Goal: Participate in discussion: Engage in conversation with other users on a specific topic

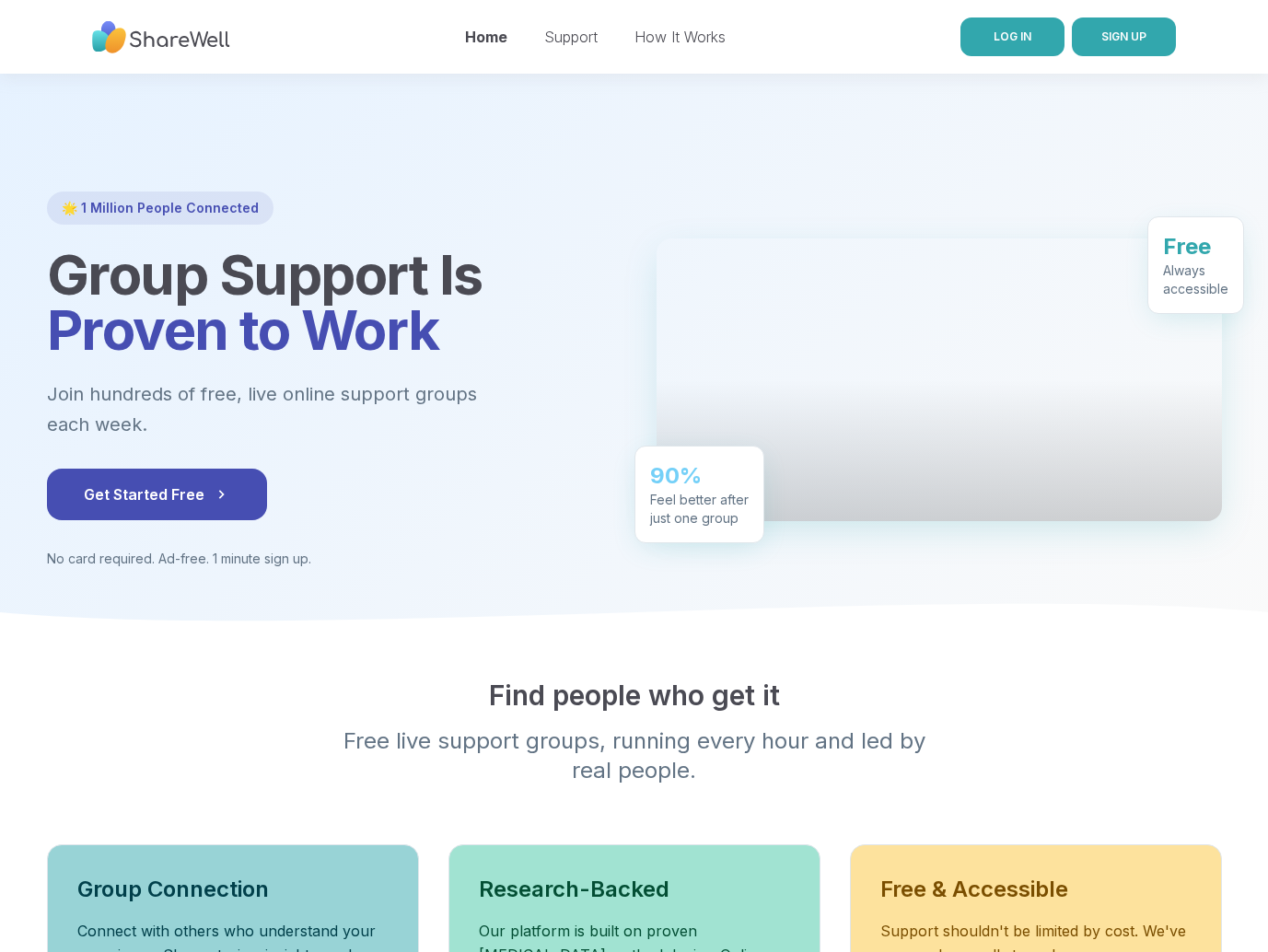
click at [1013, 44] on span "LOG IN" at bounding box center [1011, 36] width 38 height 17
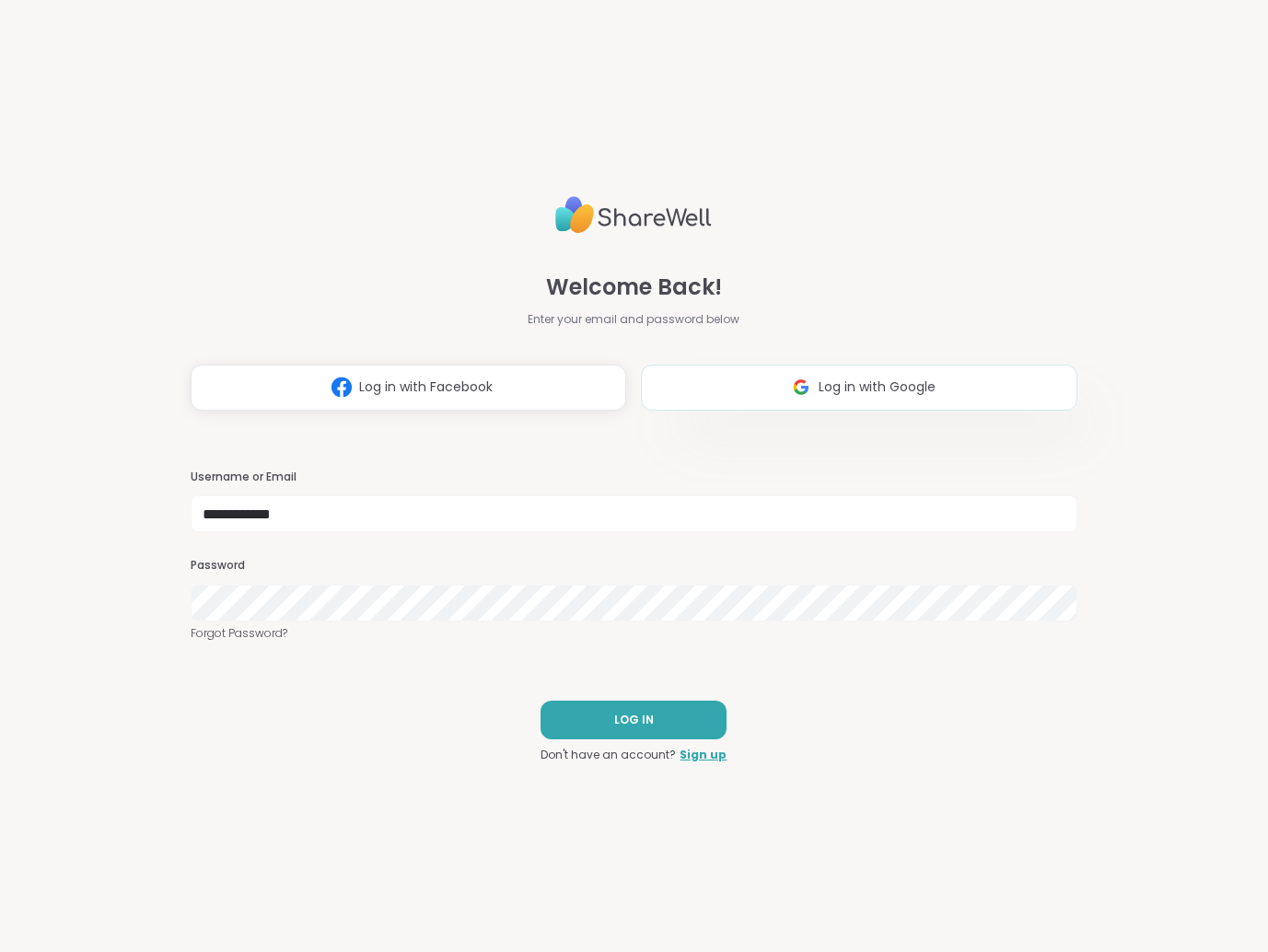
click at [875, 405] on button "Log in with Google" at bounding box center [858, 387] width 436 height 46
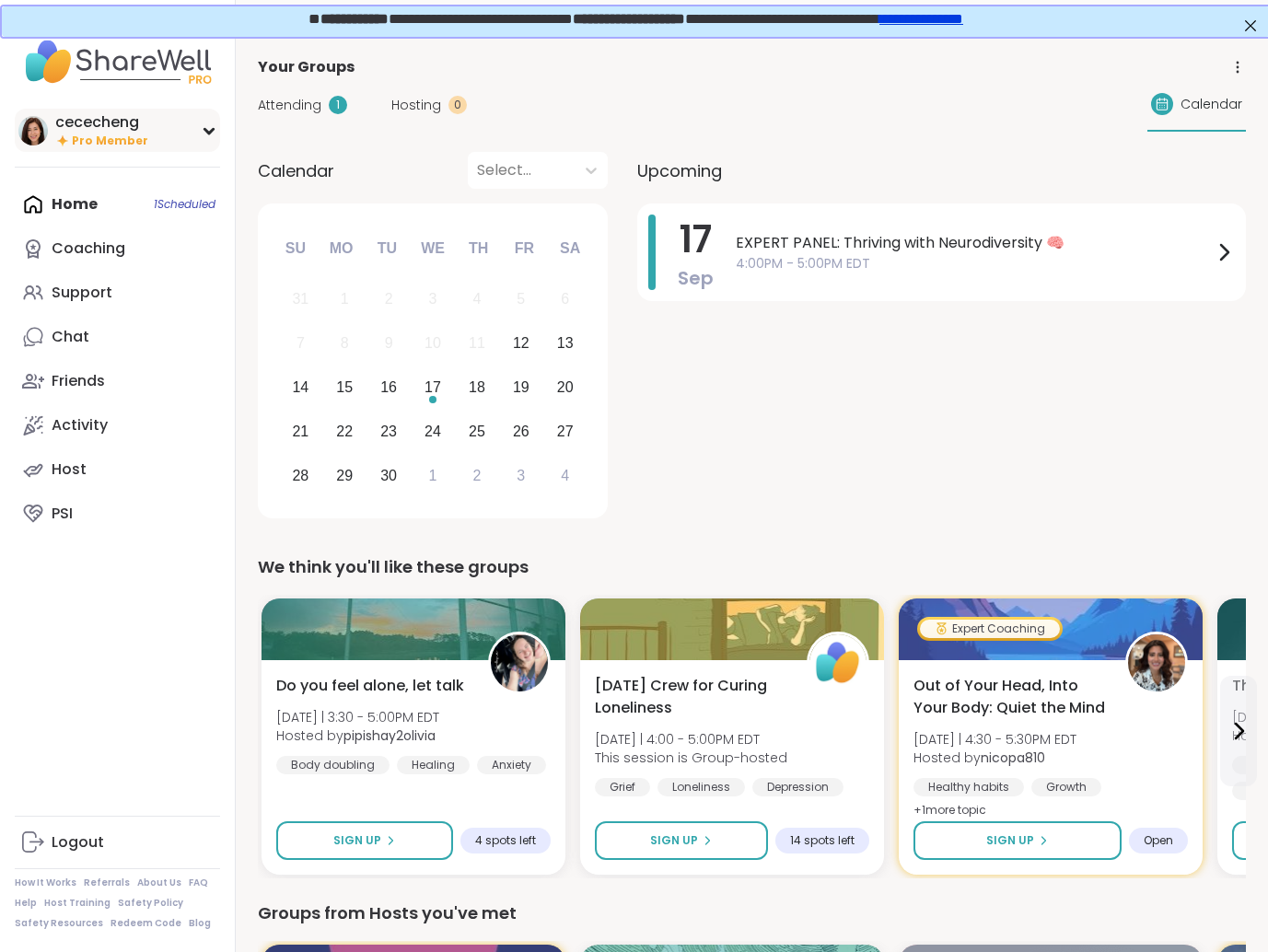
click at [215, 134] on div "cececheng Pro Member" at bounding box center [117, 130] width 205 height 44
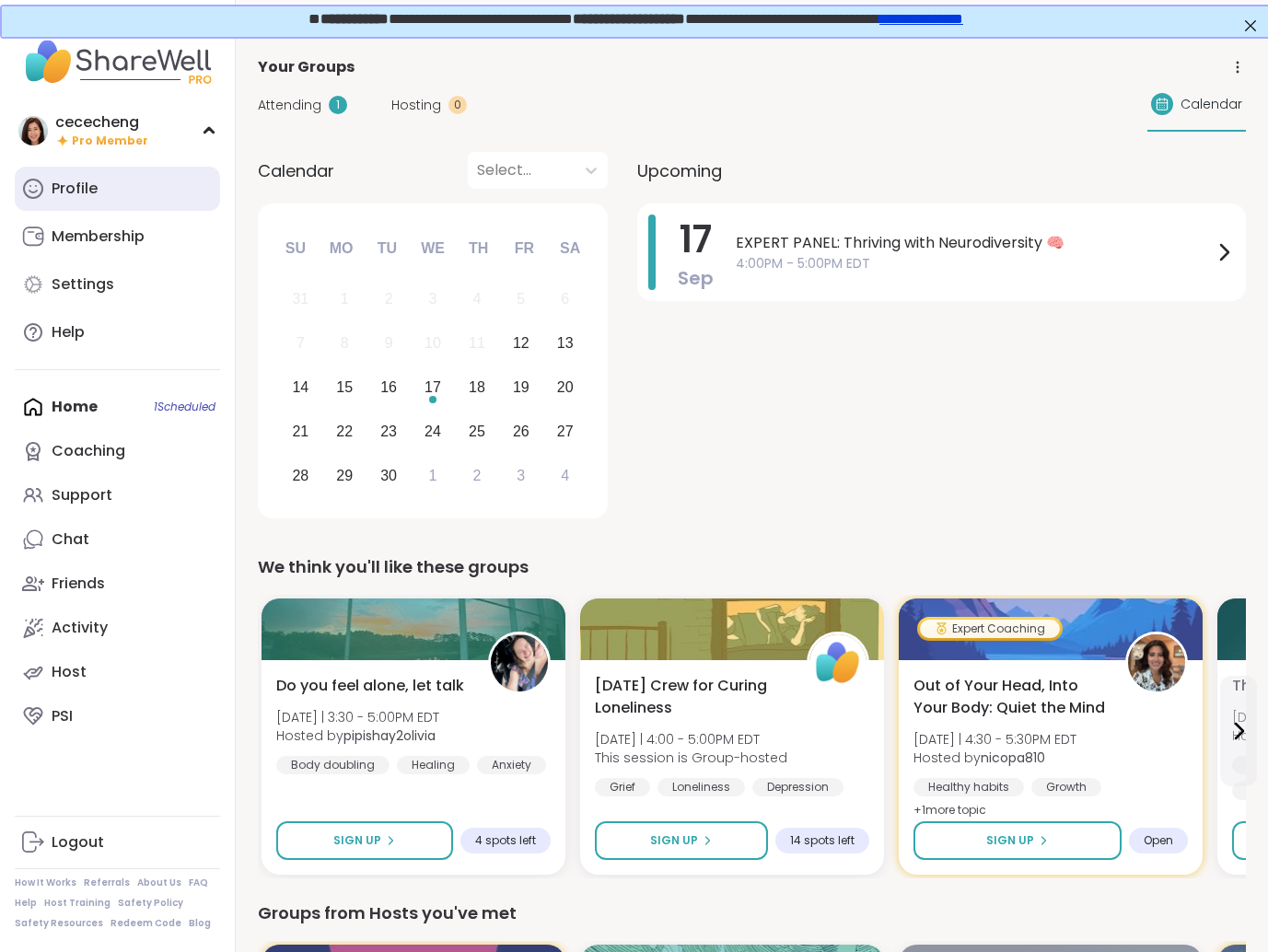
click at [143, 196] on link "Profile" at bounding box center [117, 187] width 205 height 44
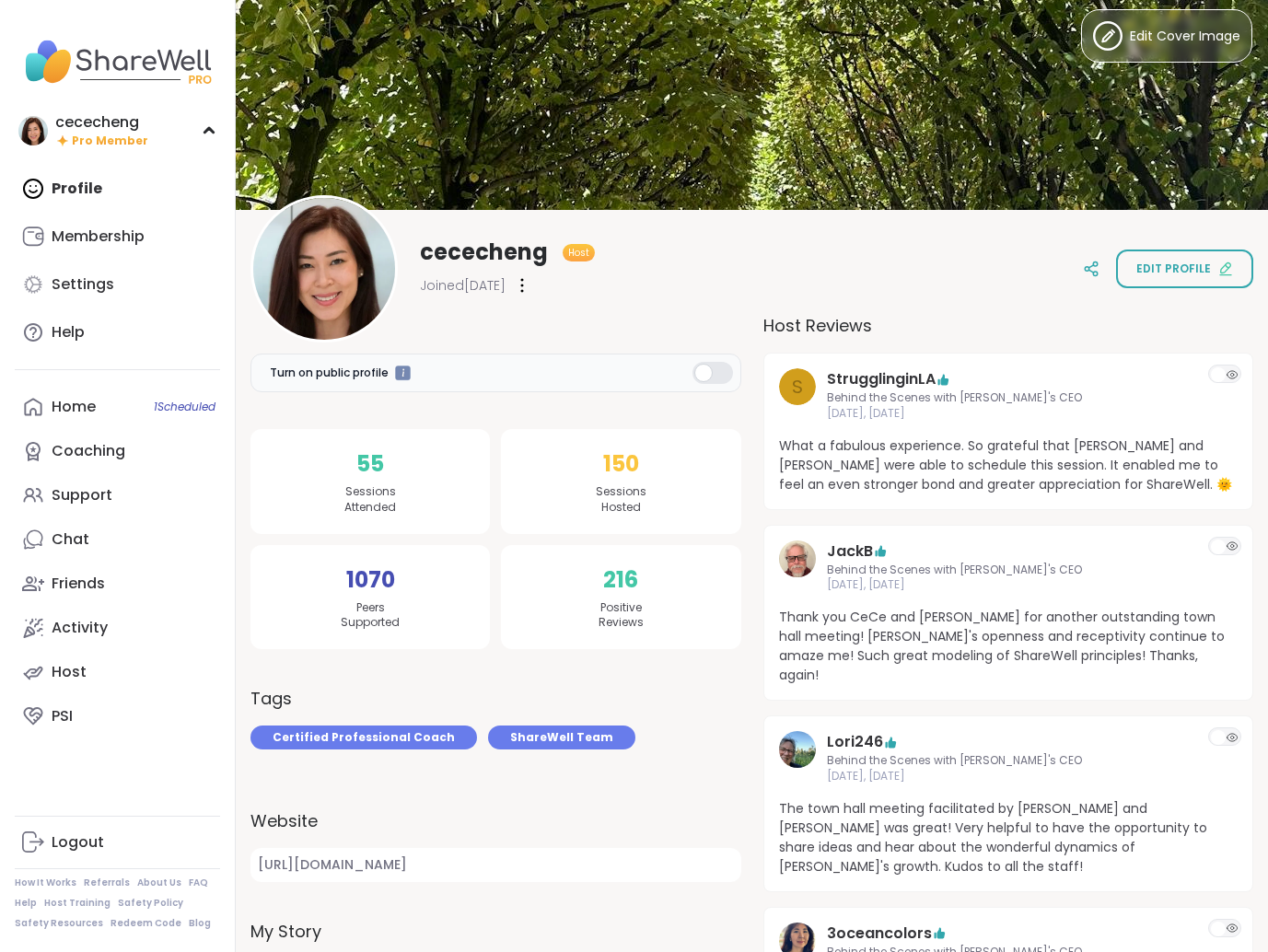
scroll to position [17, 0]
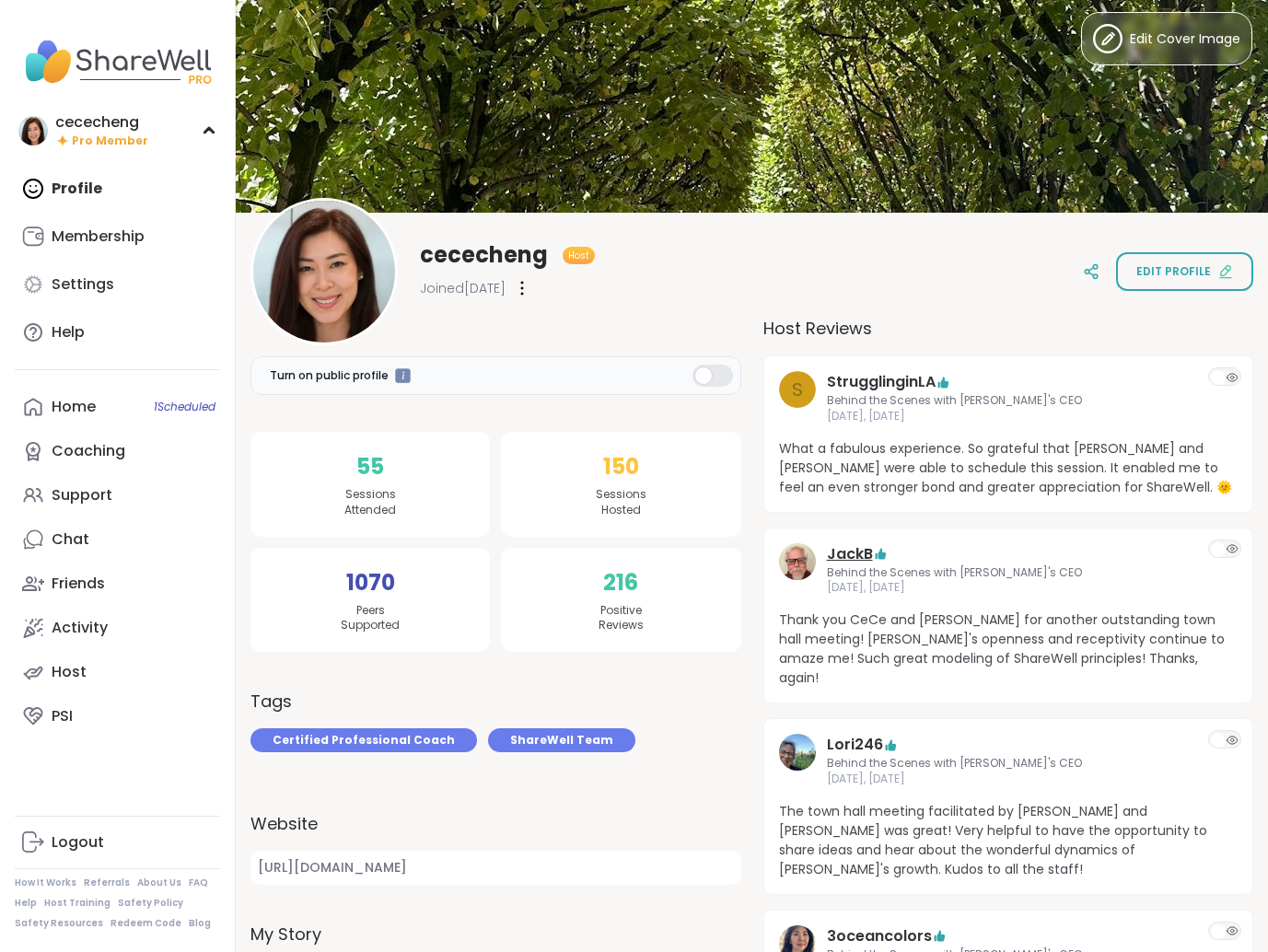
click at [863, 550] on link "JackB" at bounding box center [849, 554] width 46 height 22
click at [135, 457] on link "Coaching" at bounding box center [117, 450] width 205 height 44
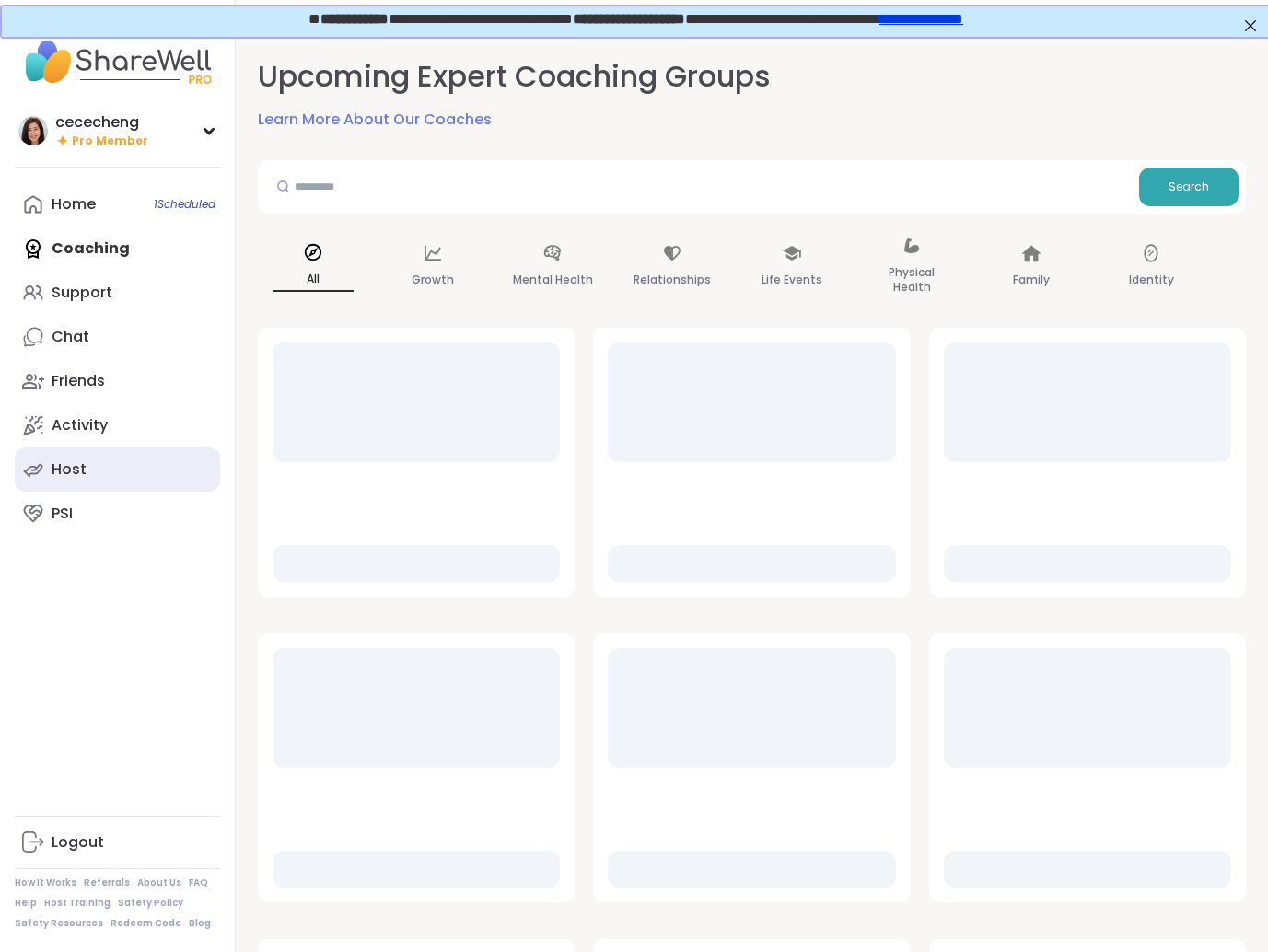
scroll to position [0, 3]
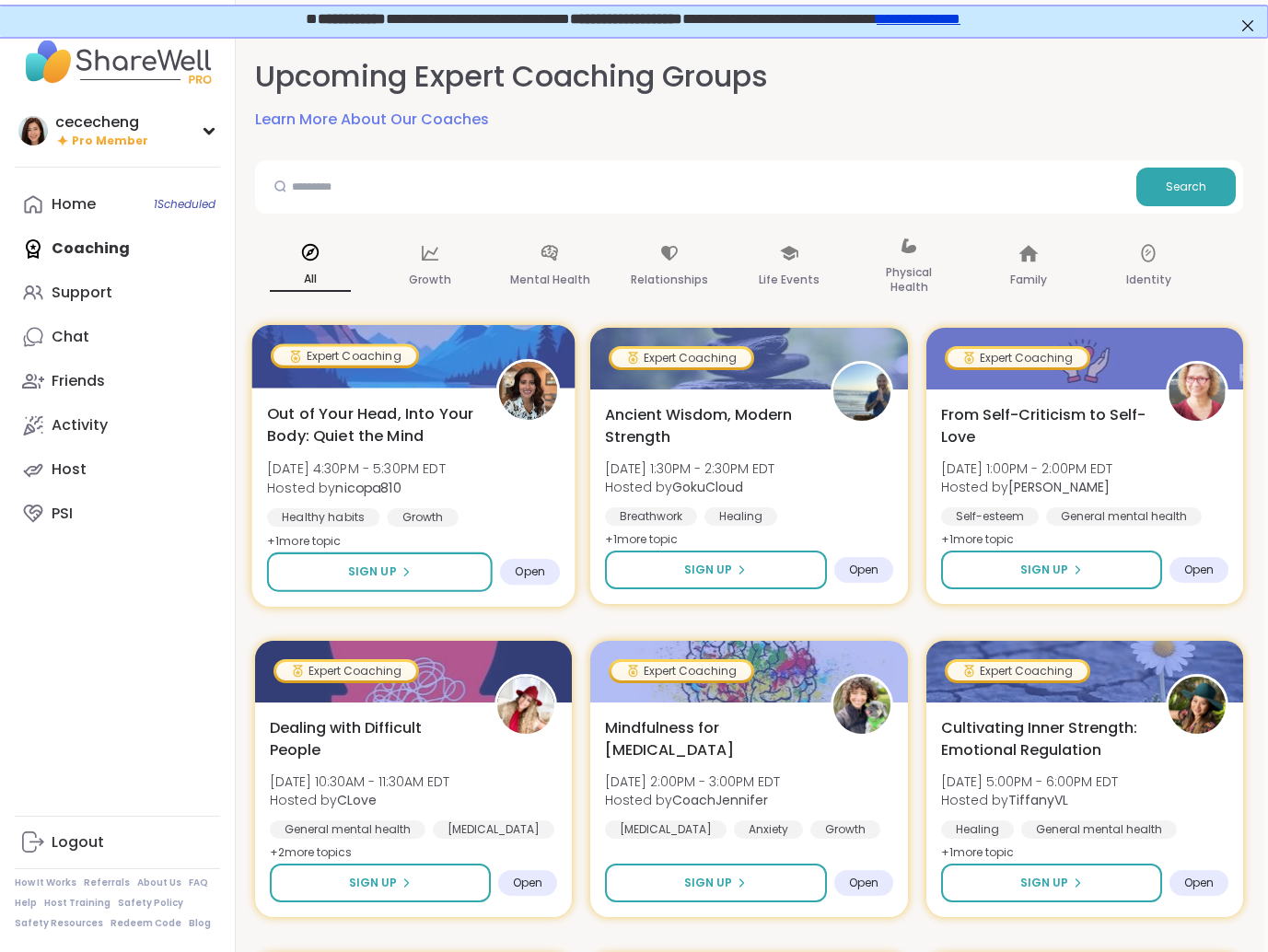
click at [489, 462] on div "Out of Your Head, Into Your Body: Quiet the Mind Fri, Sep 12 | 4:30PM - 5:30PM …" at bounding box center [414, 477] width 293 height 150
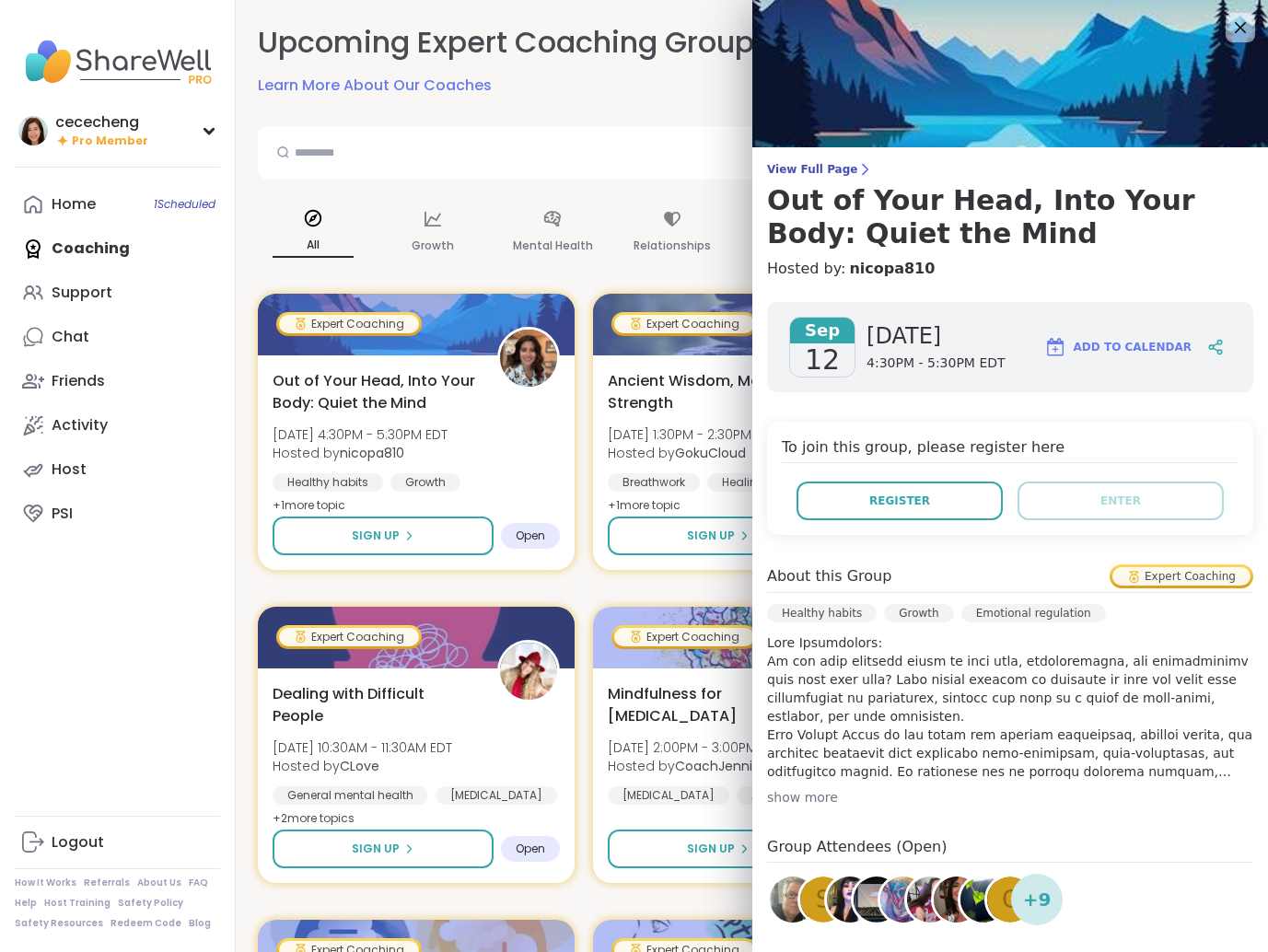
scroll to position [0, 0]
click at [1241, 24] on icon at bounding box center [1240, 27] width 23 height 23
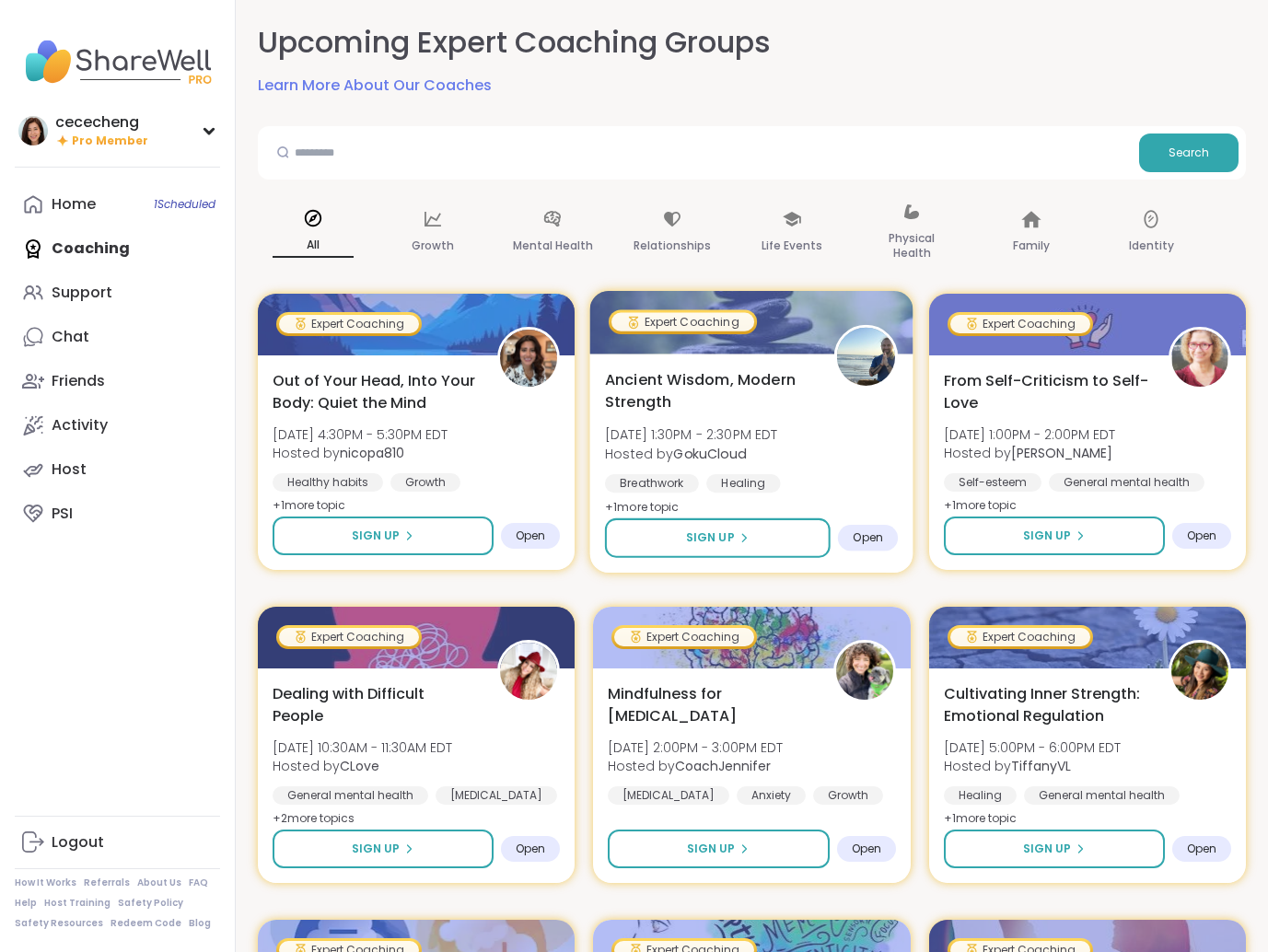
click at [723, 444] on b "GokuCloud" at bounding box center [709, 453] width 73 height 18
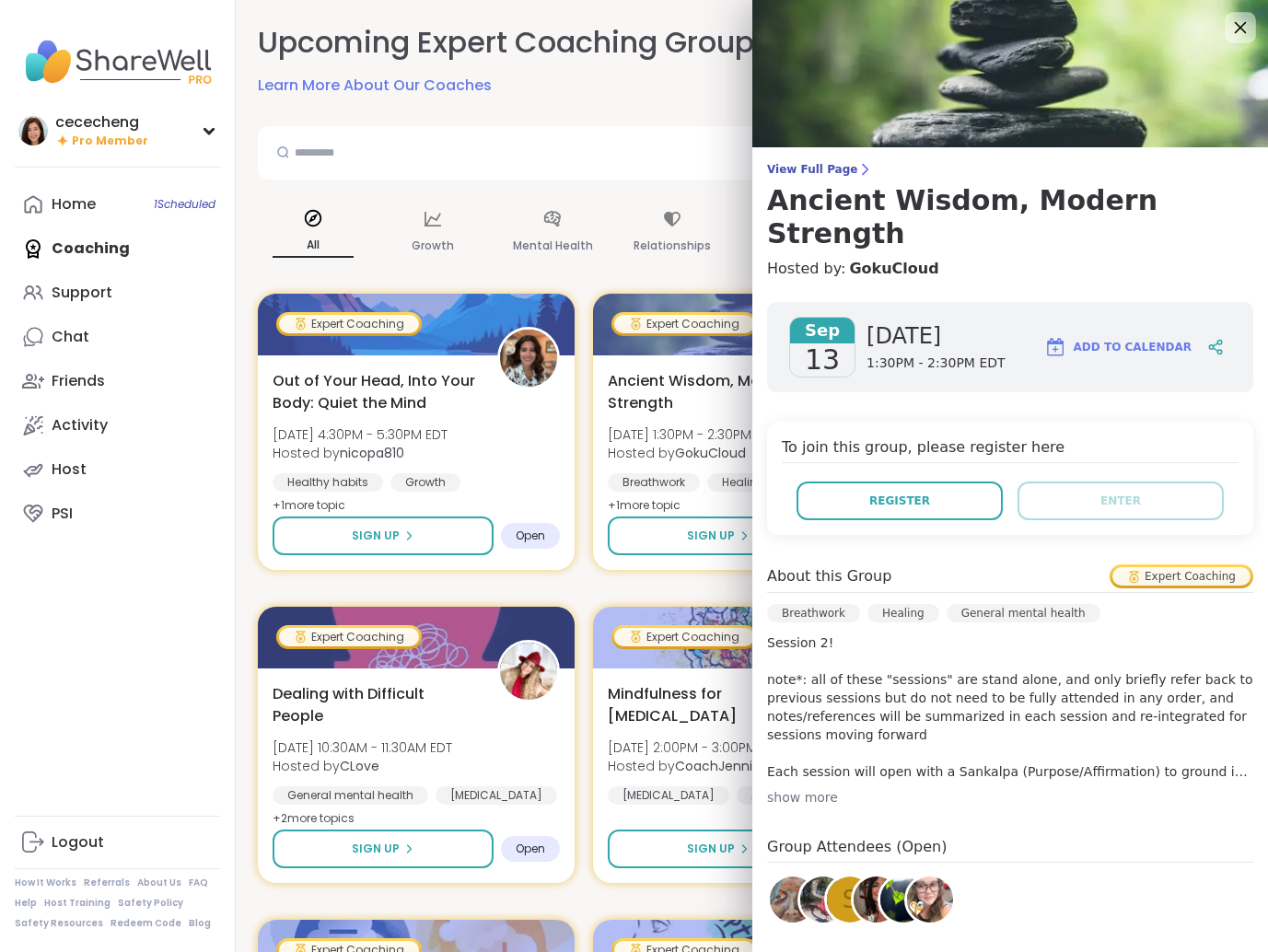
click at [1247, 27] on icon at bounding box center [1240, 27] width 23 height 23
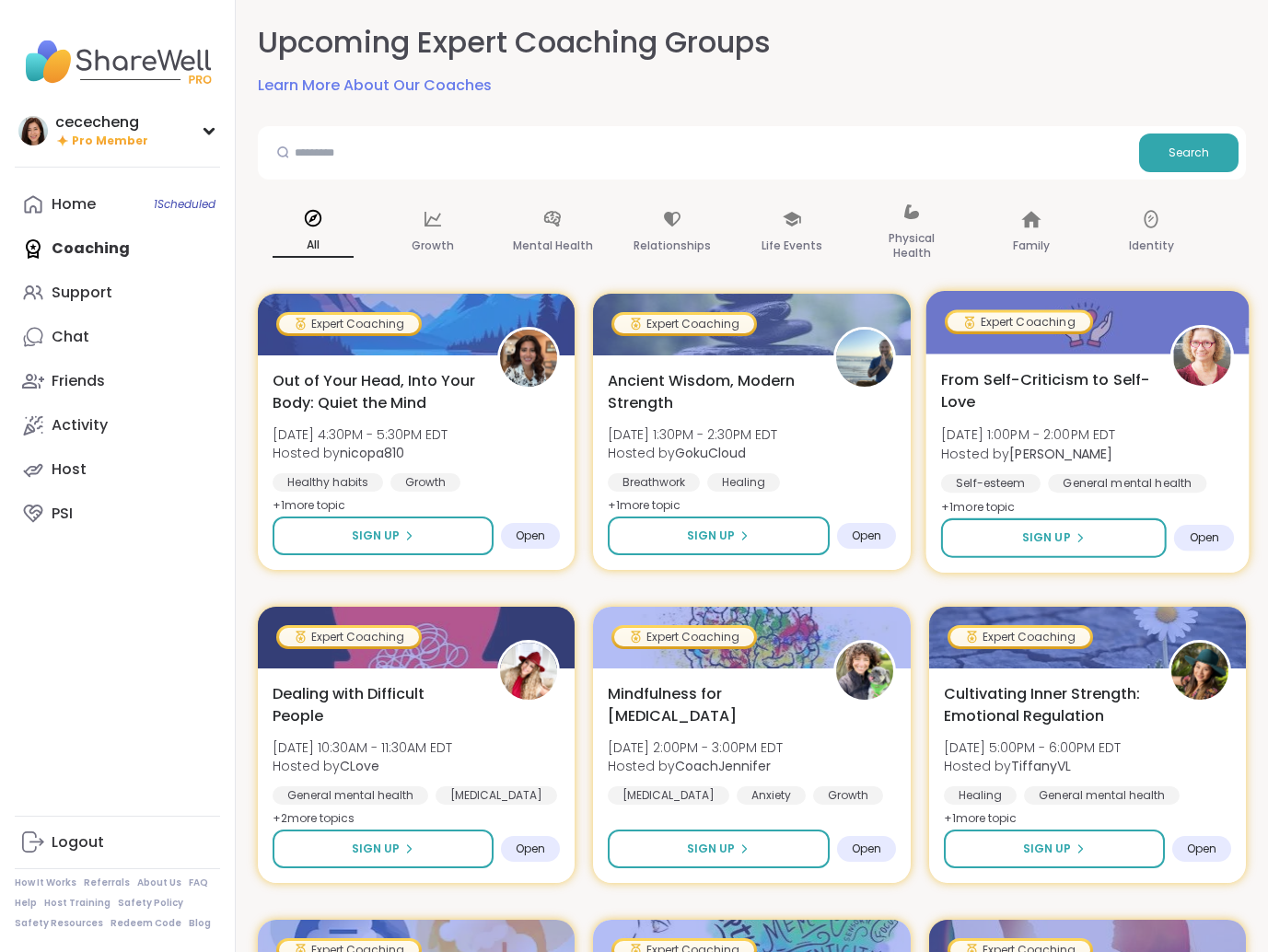
click at [1063, 412] on span "From Self-Criticism to Self-Love" at bounding box center [1045, 391] width 209 height 45
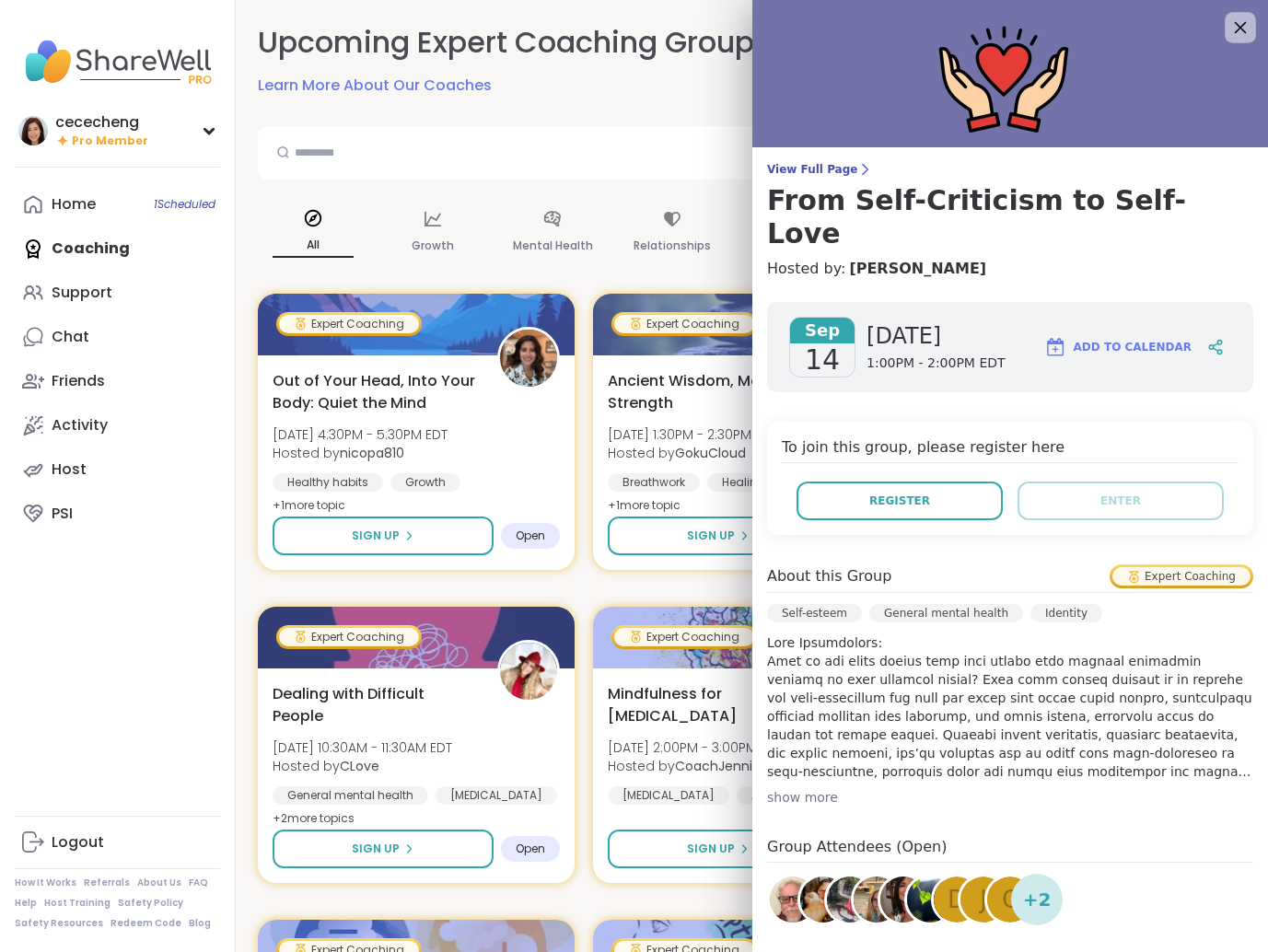
click at [1246, 29] on icon at bounding box center [1240, 27] width 23 height 23
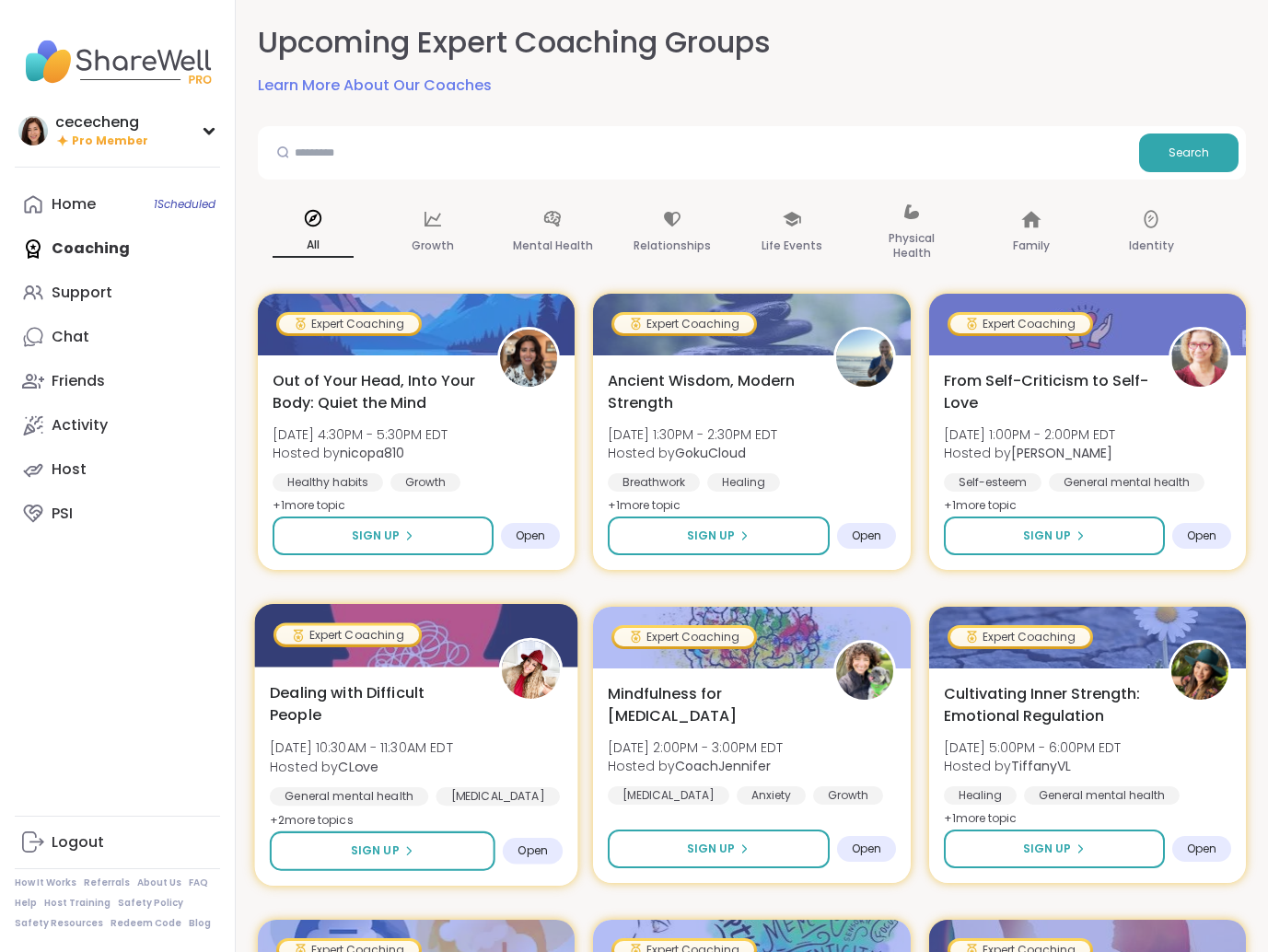
click at [438, 638] on div at bounding box center [416, 634] width 324 height 62
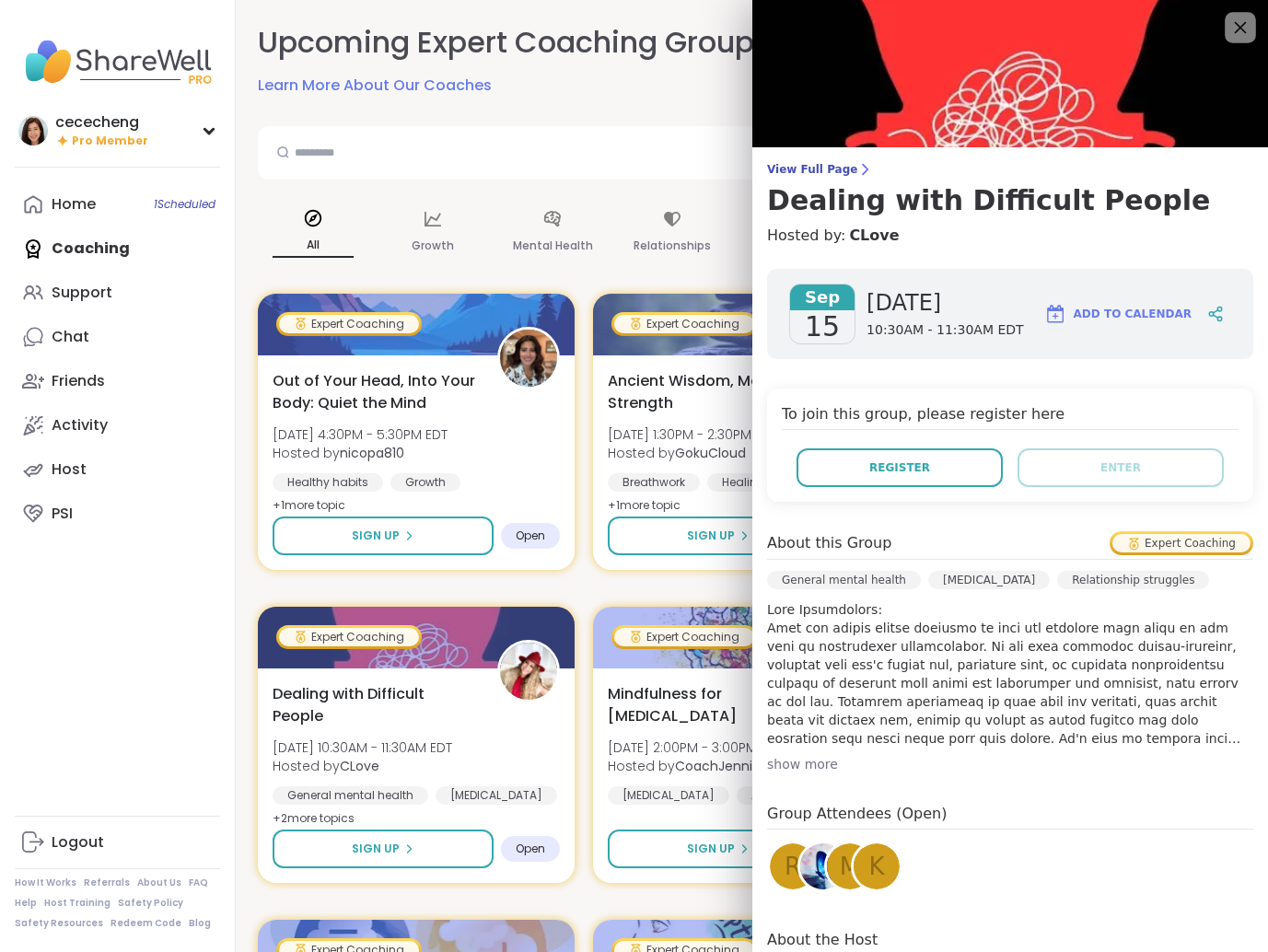
click at [1242, 18] on icon at bounding box center [1240, 27] width 23 height 23
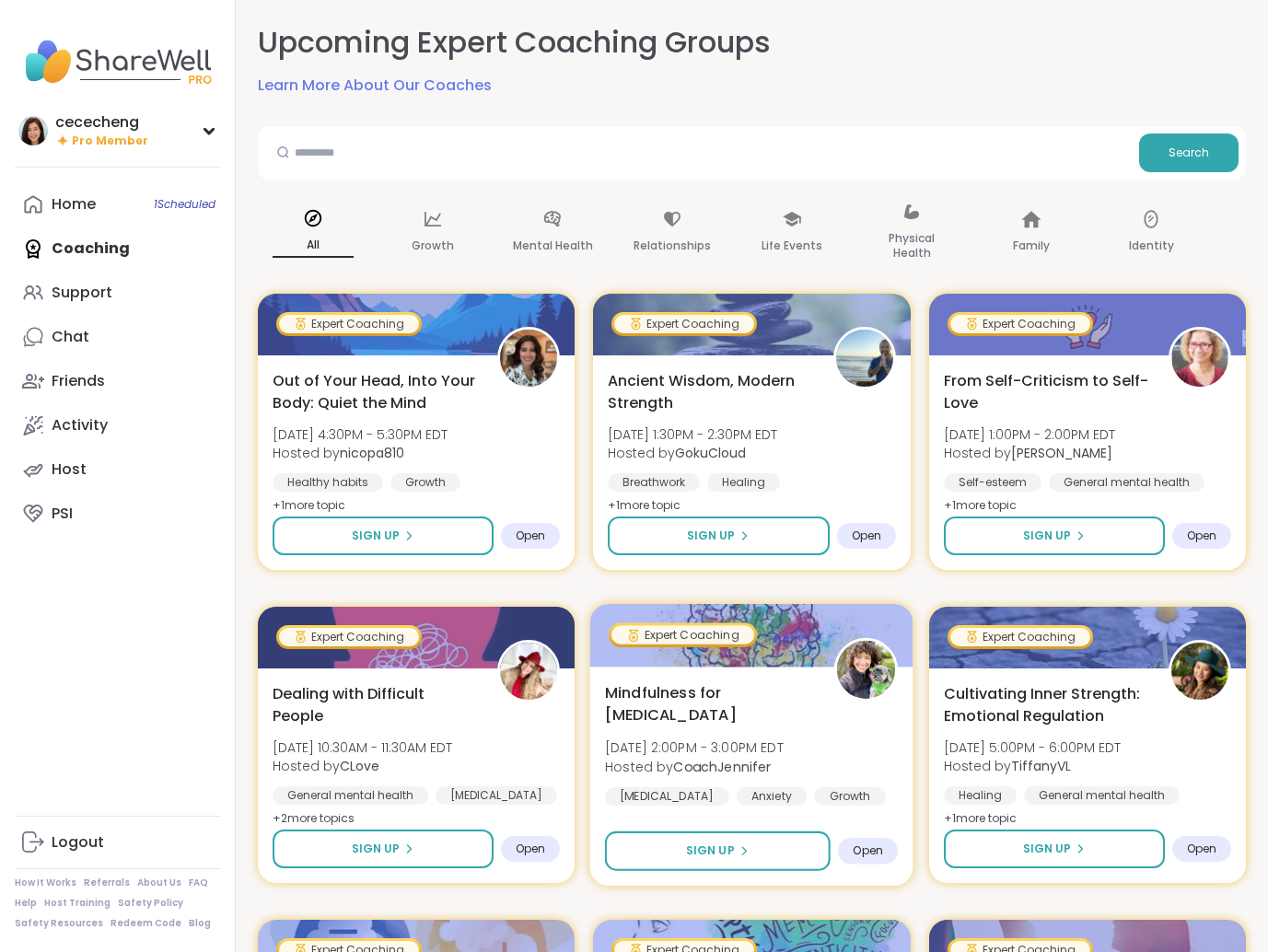
click at [708, 656] on div at bounding box center [751, 634] width 324 height 62
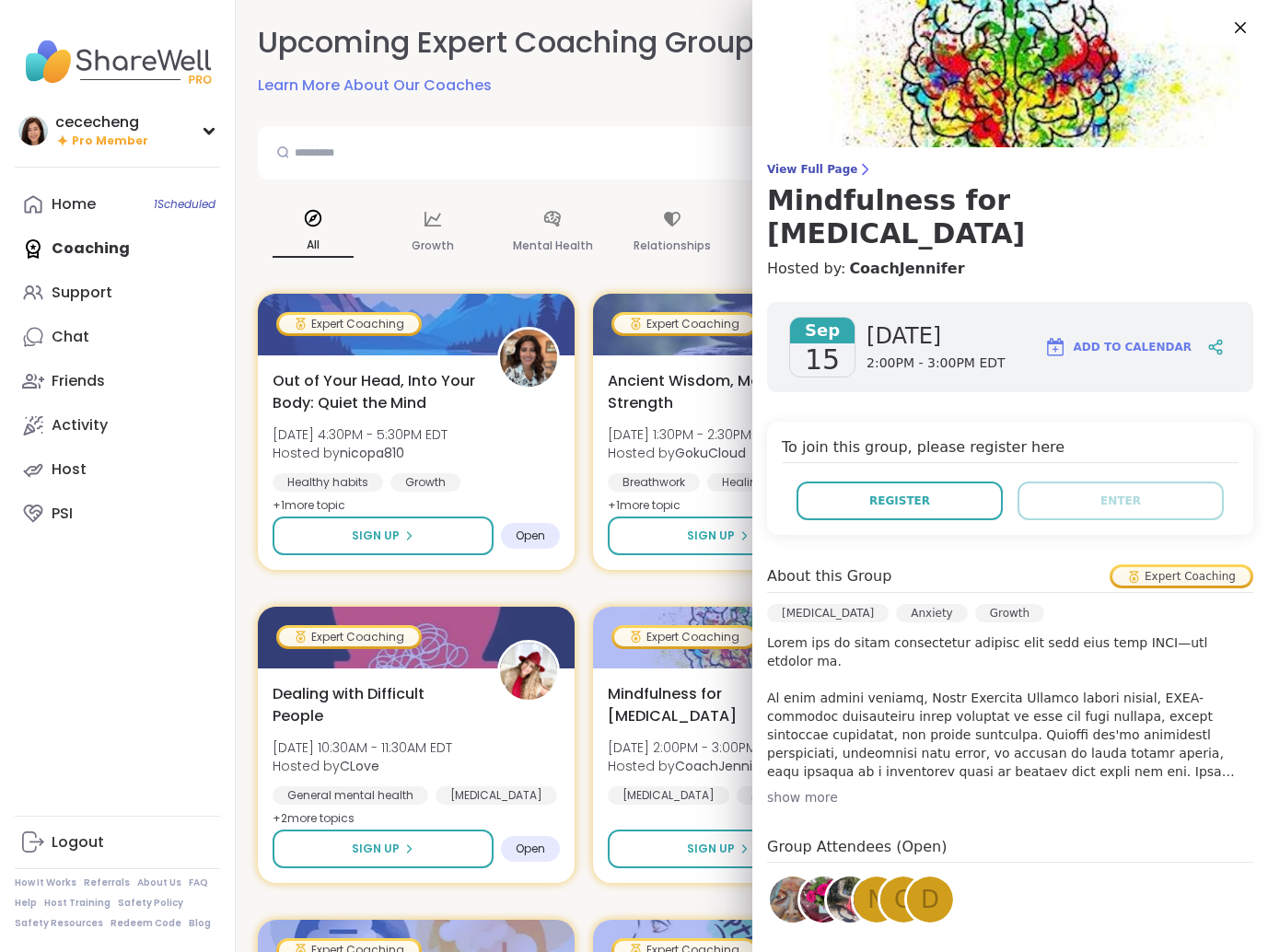
drag, startPoint x: 1236, startPoint y: 33, endPoint x: 1234, endPoint y: 111, distance: 78.0
click at [1236, 33] on icon at bounding box center [1240, 27] width 22 height 22
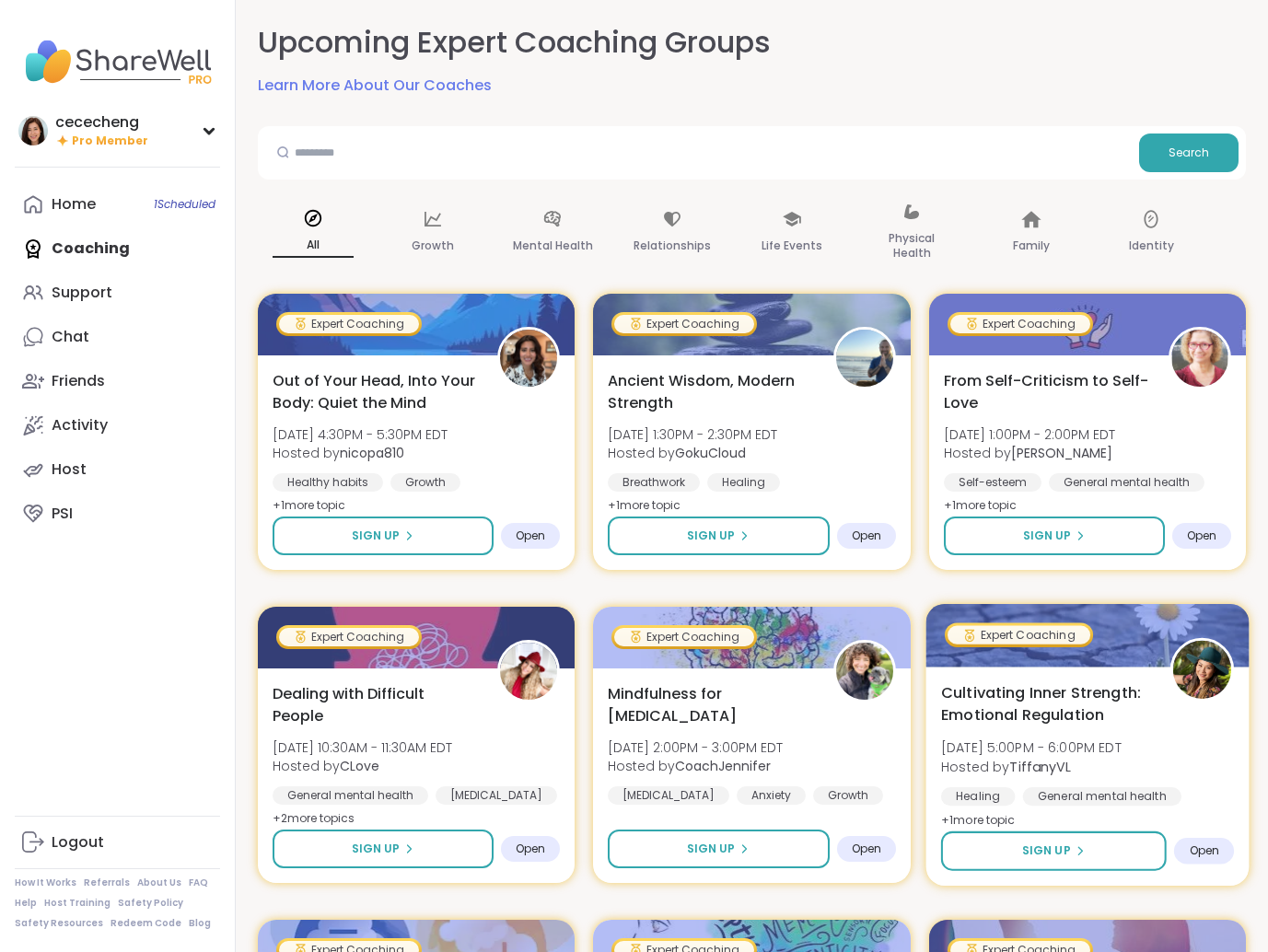
click at [1150, 641] on div at bounding box center [1086, 634] width 324 height 62
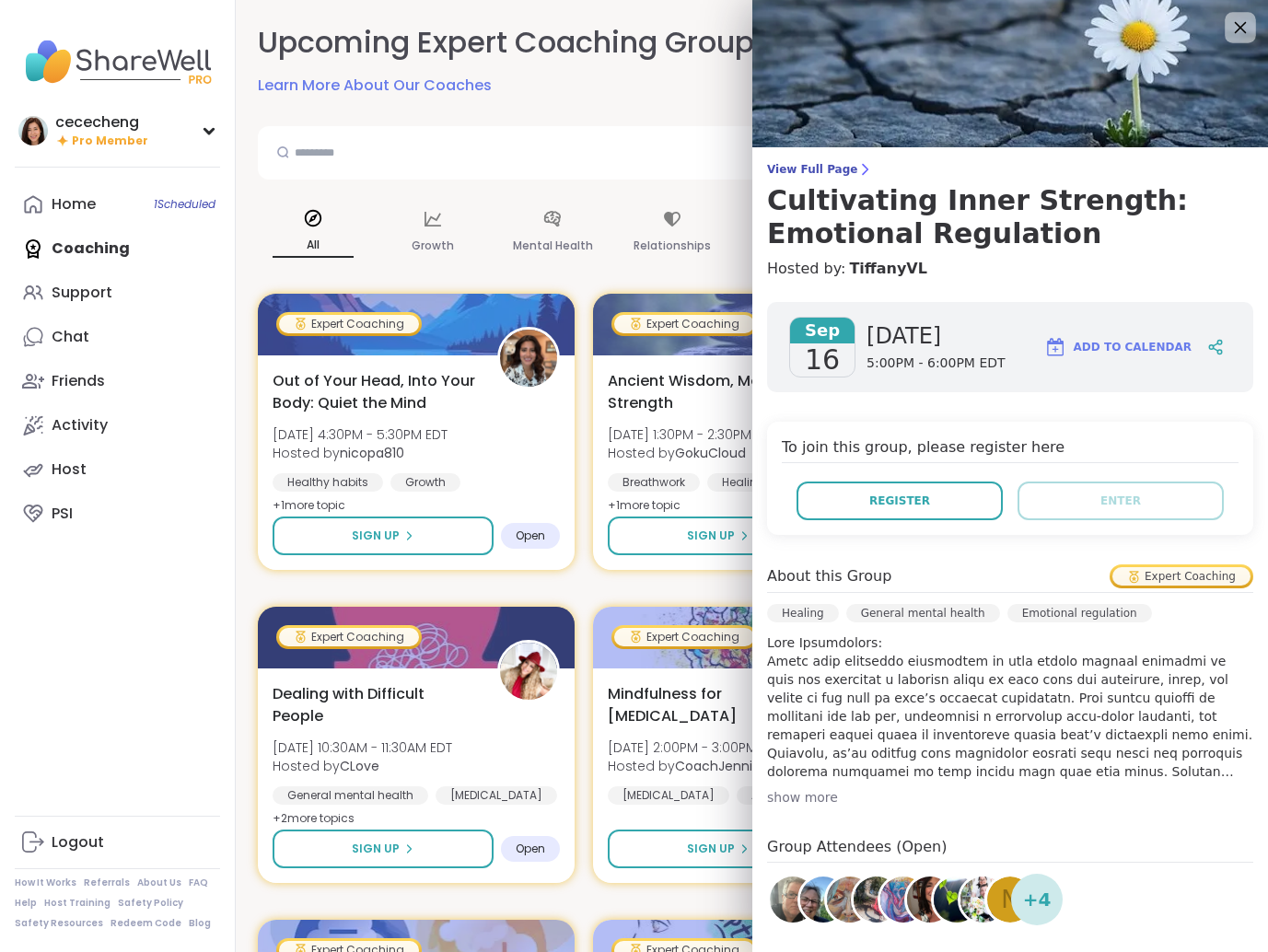
click at [1234, 28] on icon at bounding box center [1240, 27] width 23 height 23
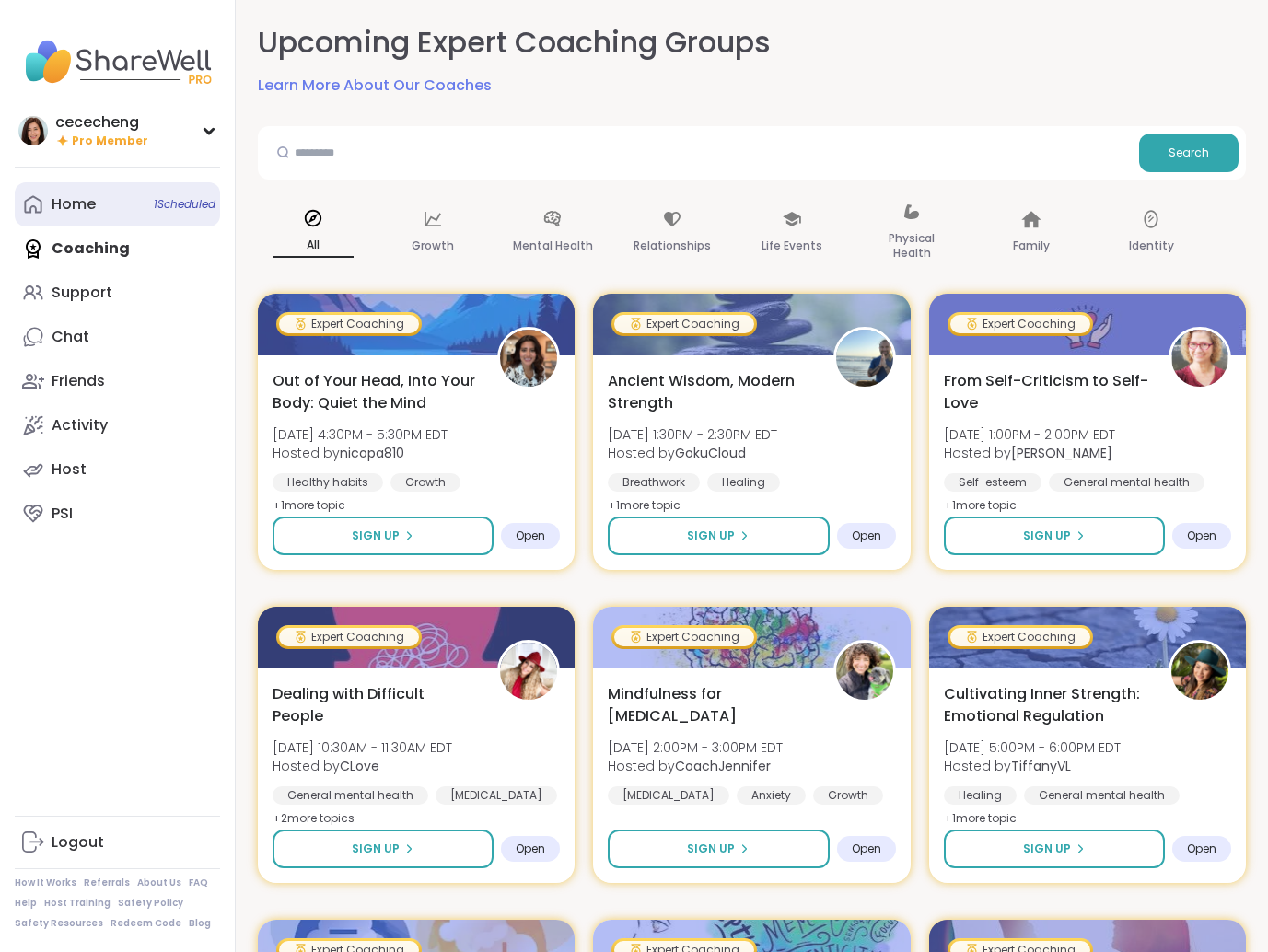
click at [90, 218] on link "Home 1 Scheduled" at bounding box center [117, 204] width 205 height 44
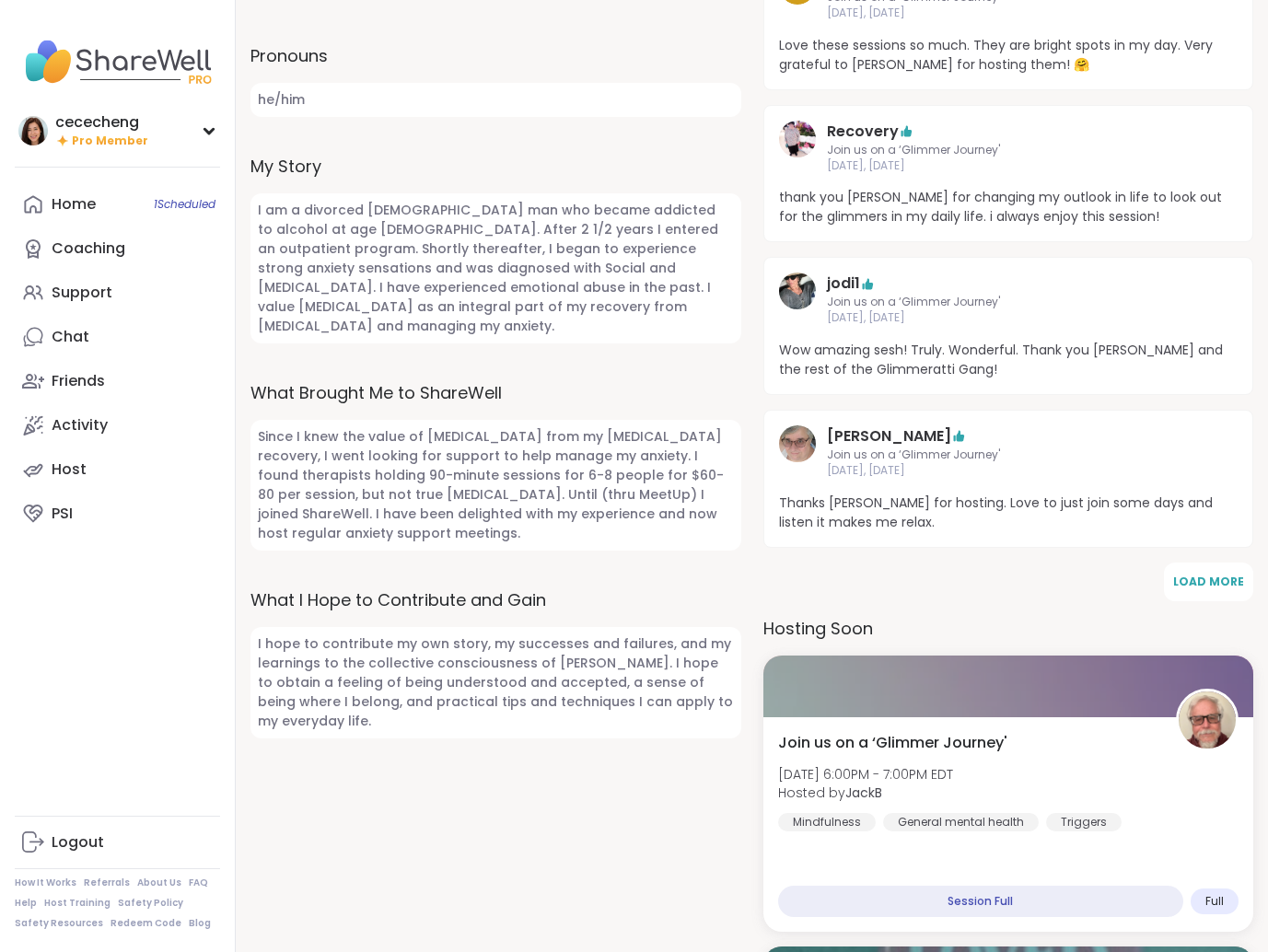
scroll to position [893, 0]
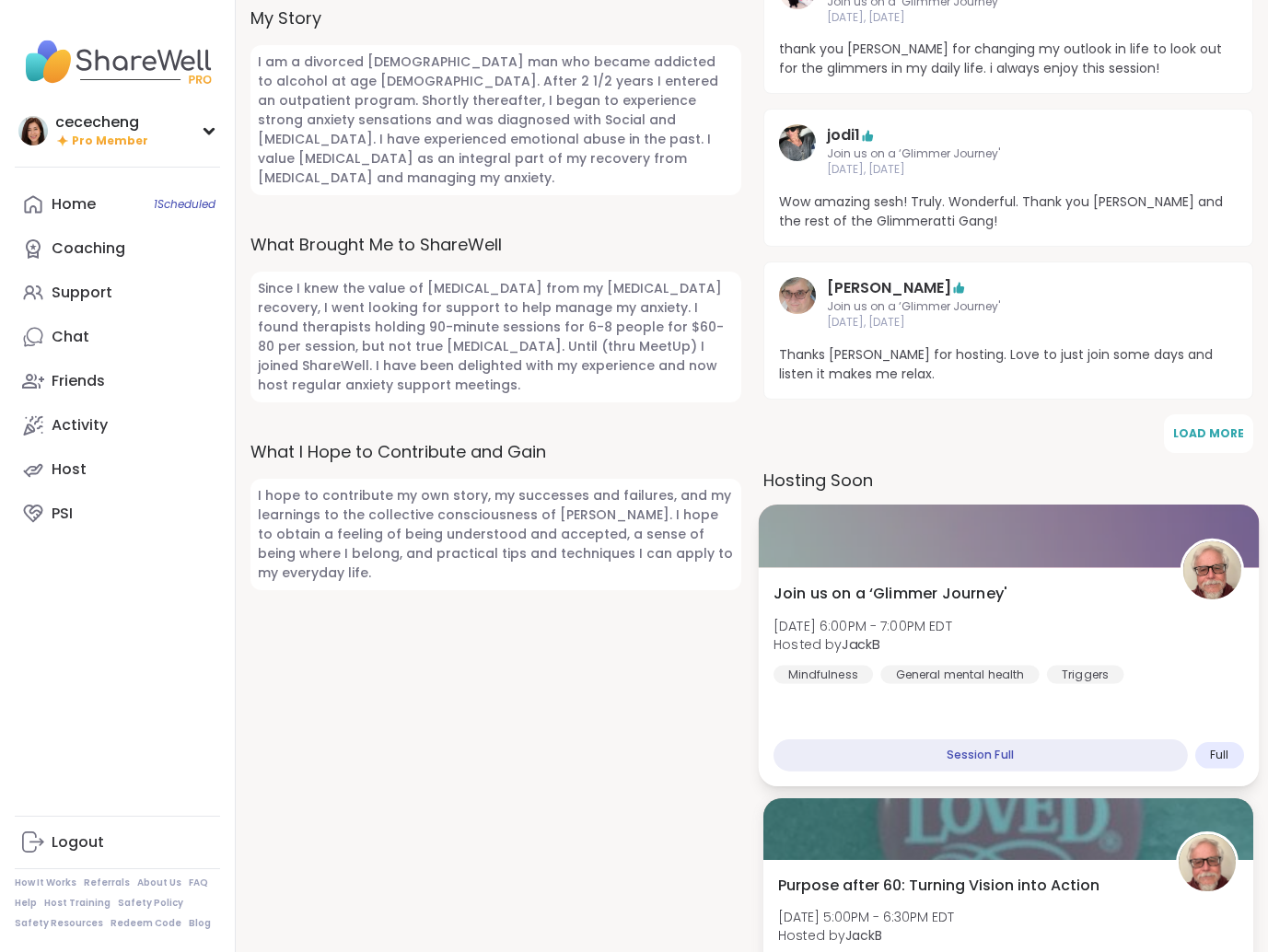
click at [866, 567] on div "Join us on a ‘Glimmer Journey' Wed, Sep 17 | 6:00PM - 7:00PM EDT Hosted by Jack…" at bounding box center [1008, 676] width 499 height 219
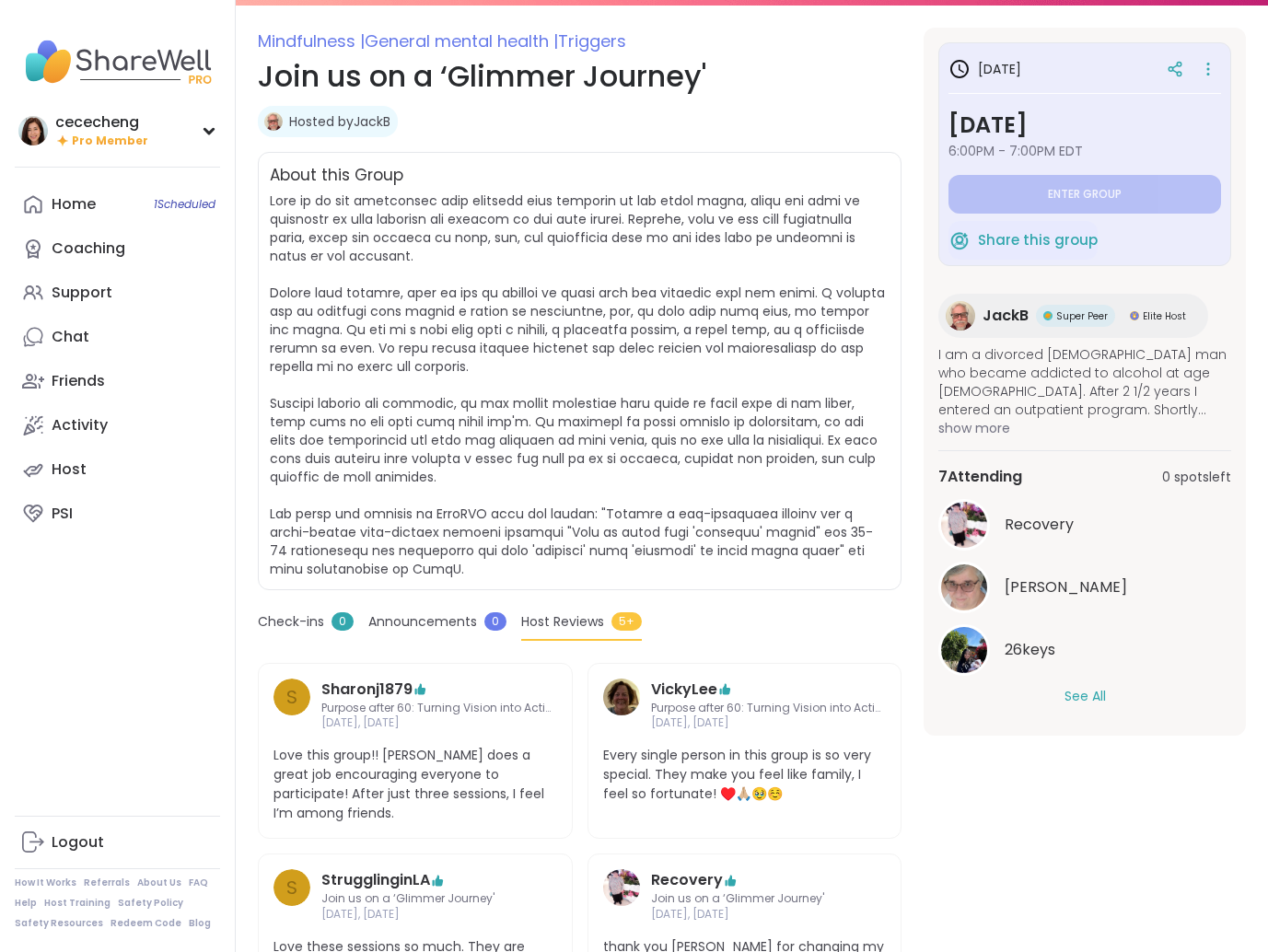
scroll to position [268, 0]
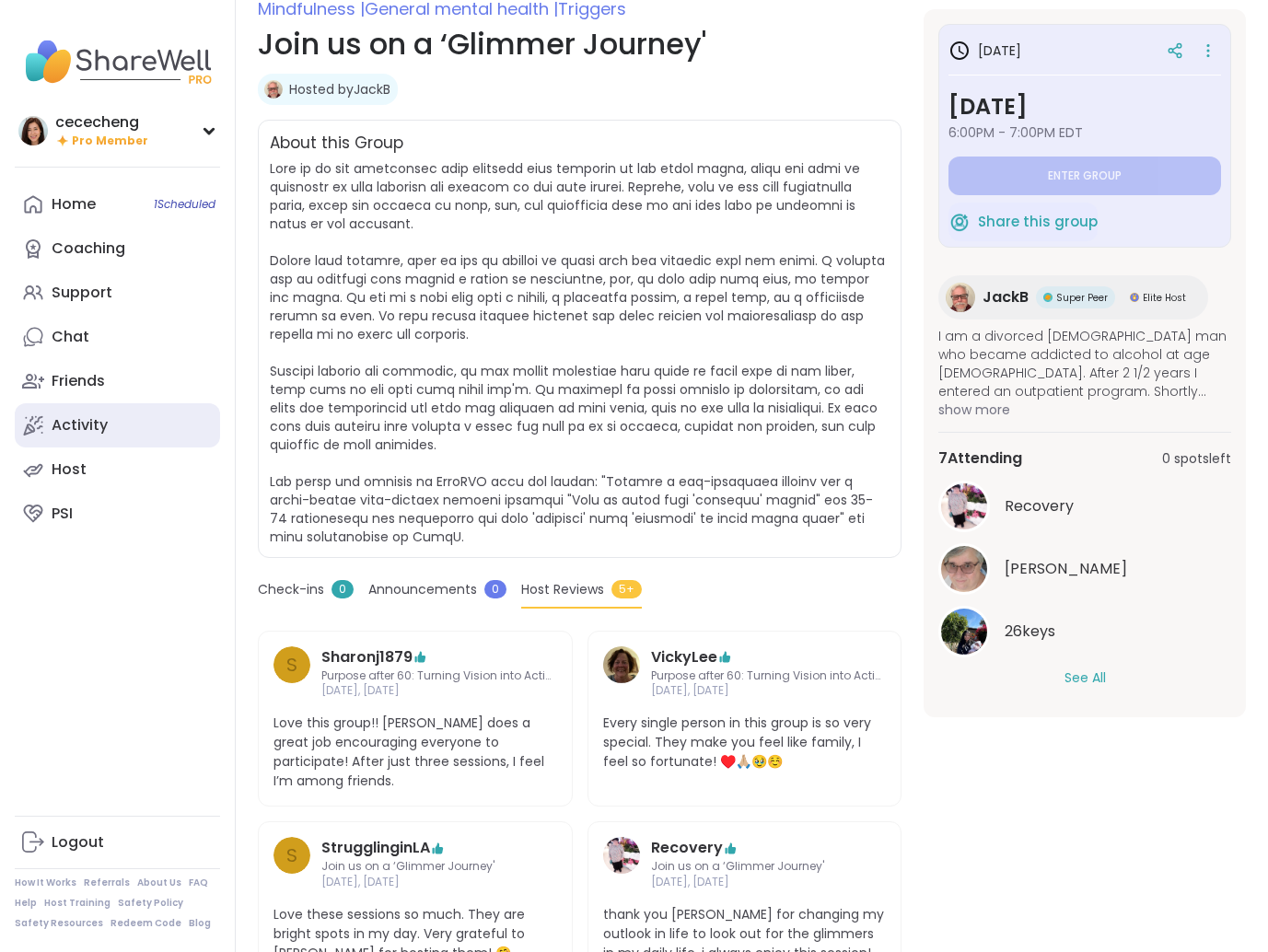
click at [122, 427] on link "Activity" at bounding box center [117, 425] width 205 height 44
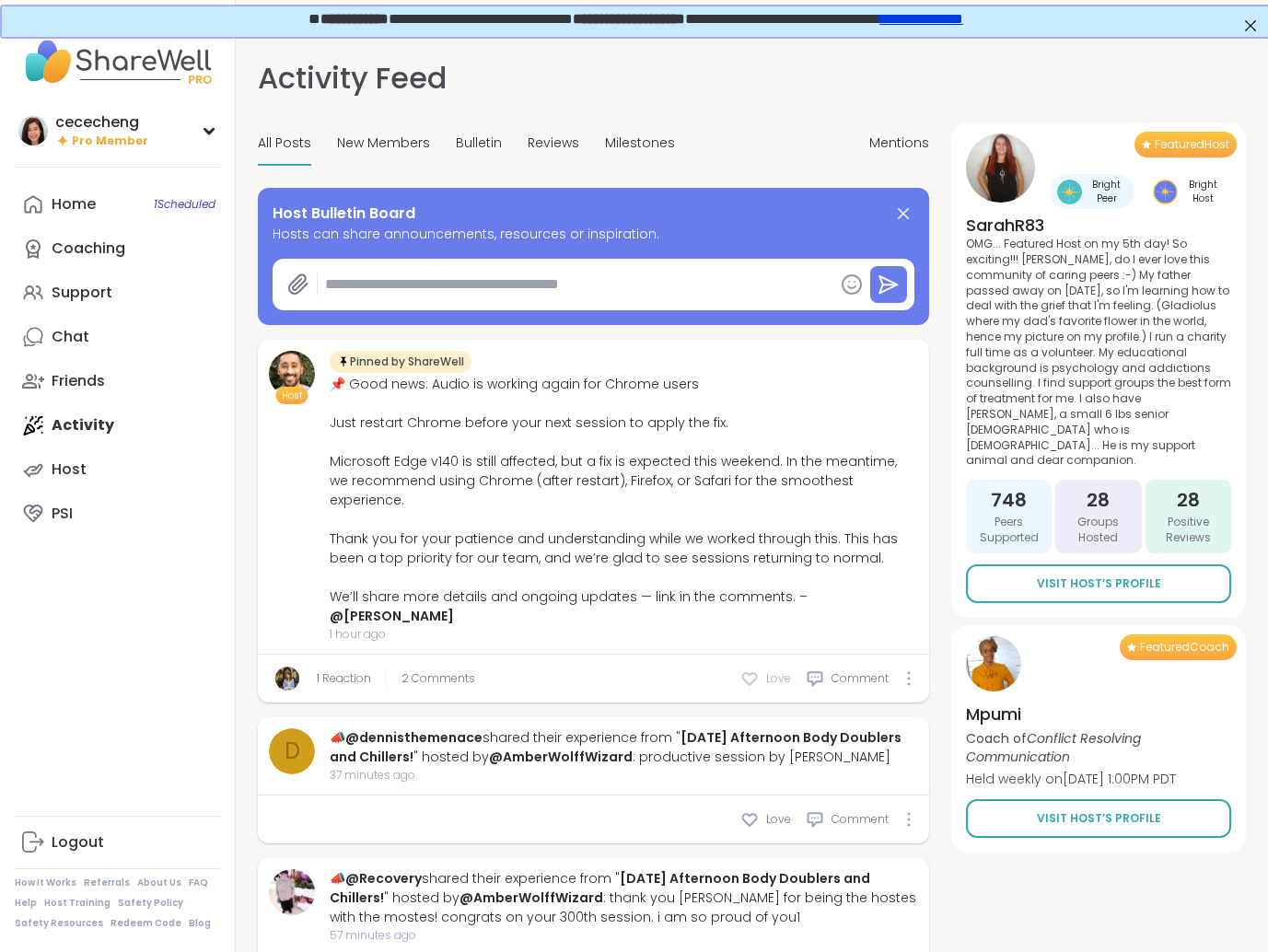
click at [750, 669] on icon at bounding box center [749, 678] width 18 height 18
click at [453, 670] on span "2 Comments" at bounding box center [457, 678] width 74 height 17
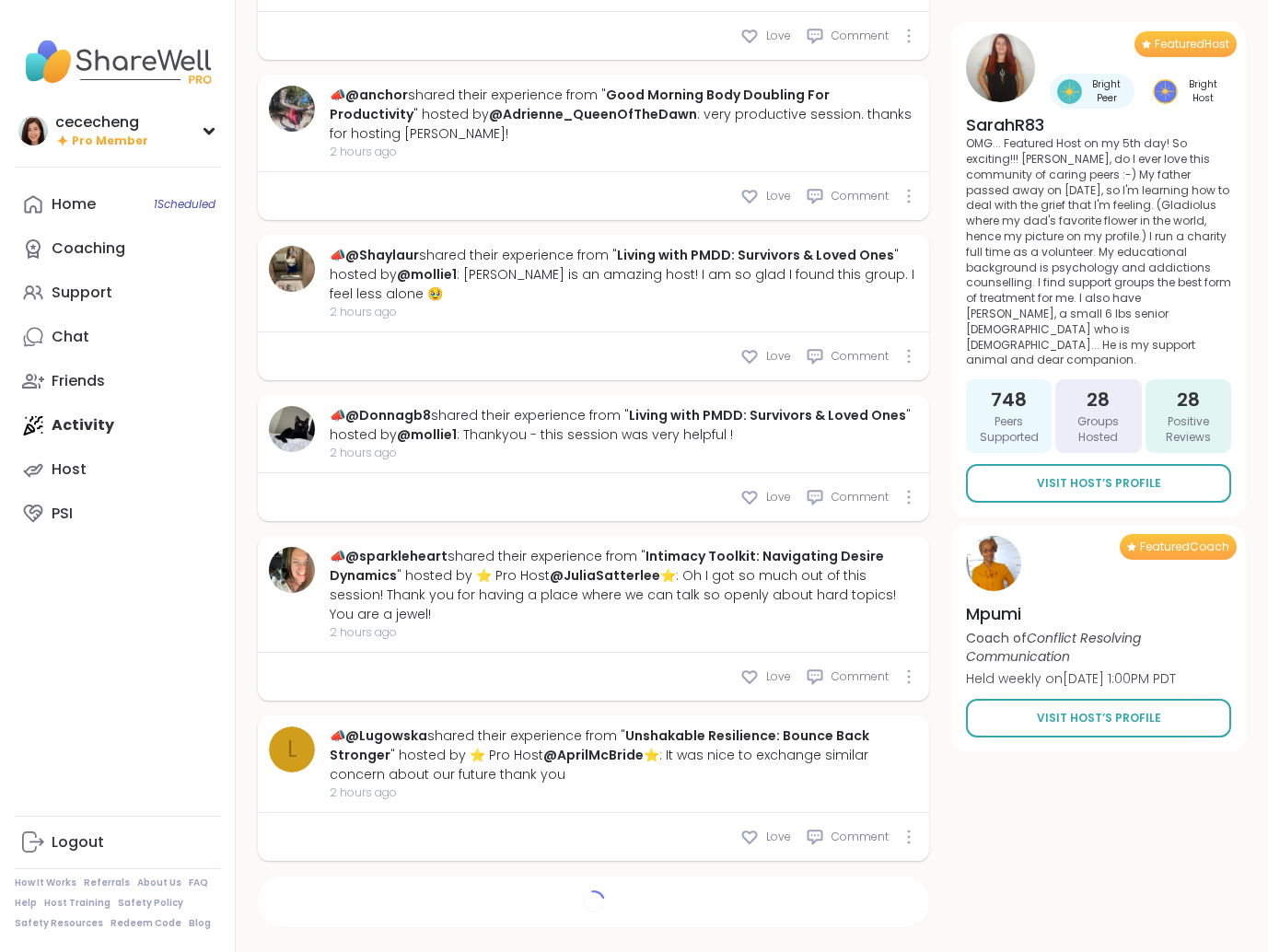
type textarea "*"
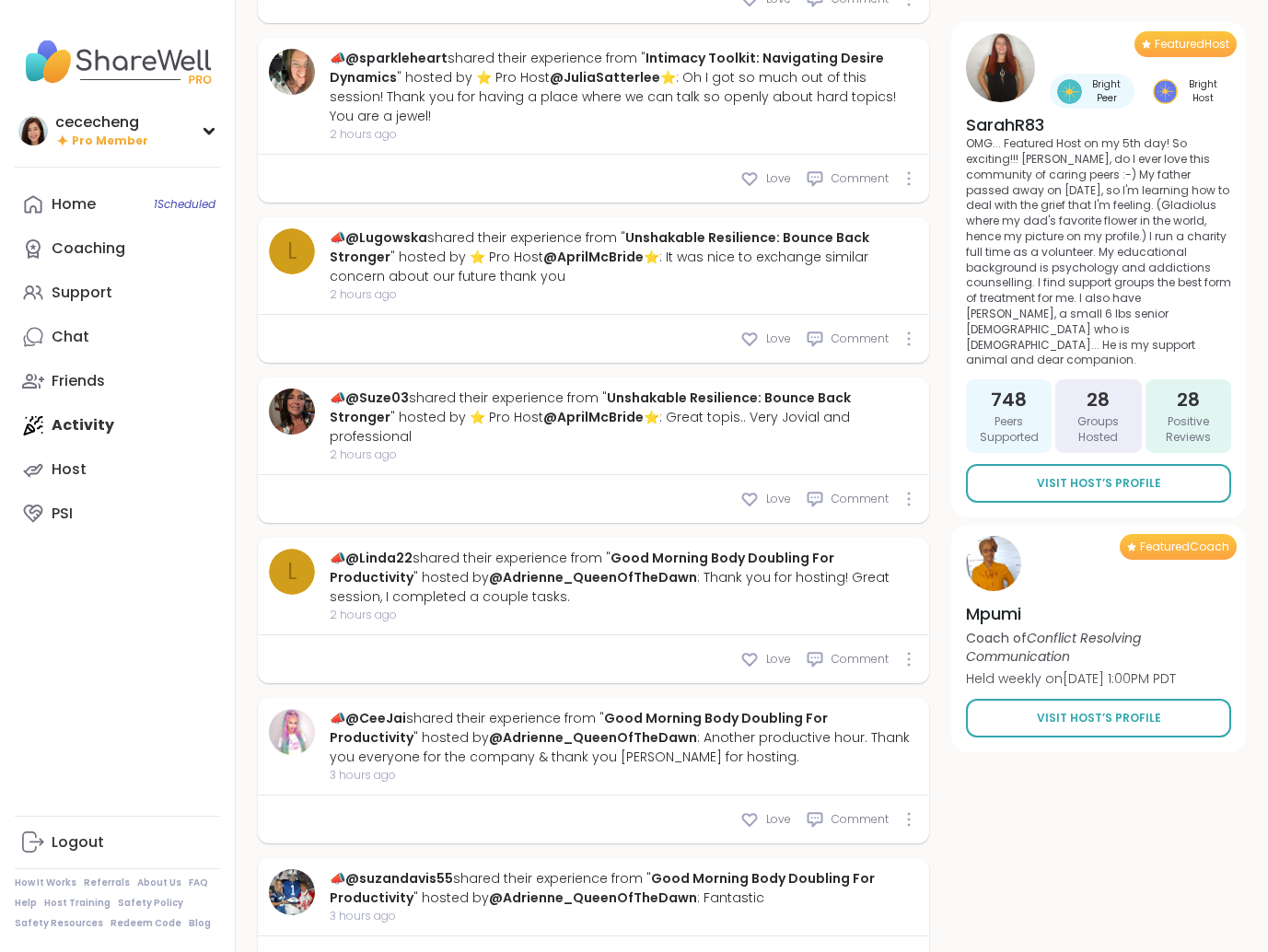
scroll to position [2386, 0]
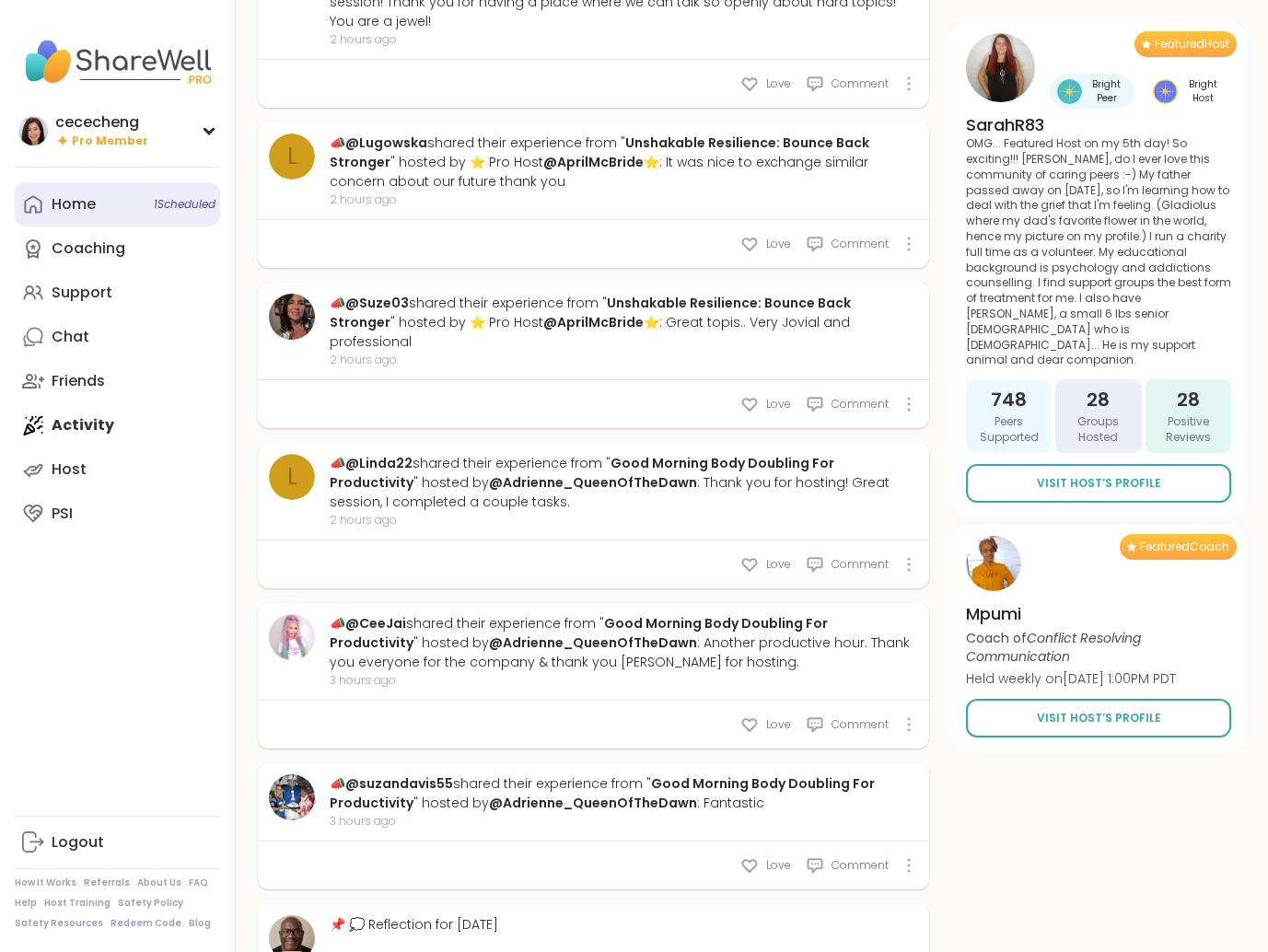
click at [67, 211] on div "Home 1 Scheduled" at bounding box center [73, 204] width 44 height 20
